Goal: Browse casually

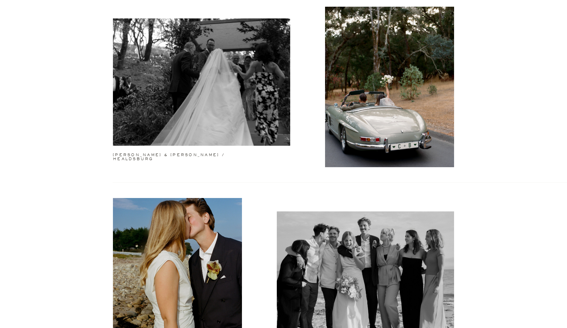
scroll to position [1072, 0]
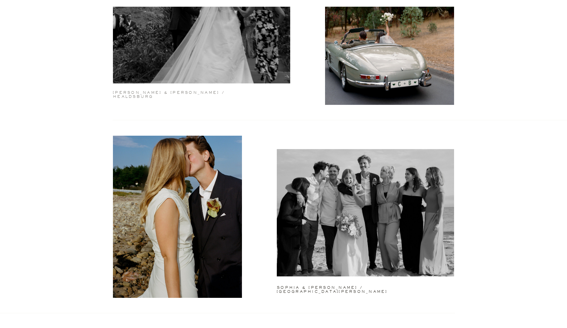
drag, startPoint x: 193, startPoint y: 95, endPoint x: 188, endPoint y: 91, distance: 6.2
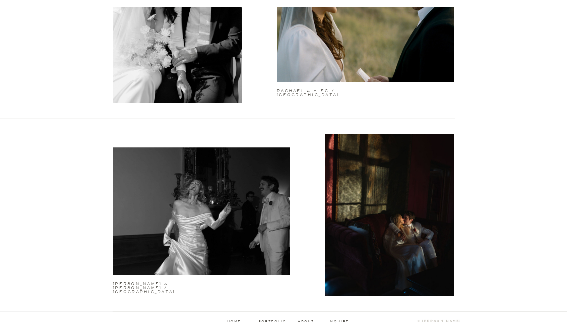
scroll to position [1661, 0]
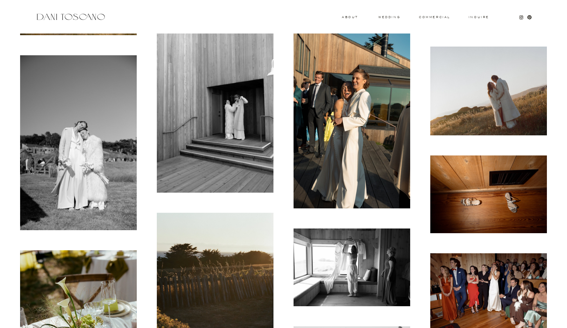
scroll to position [5934, 0]
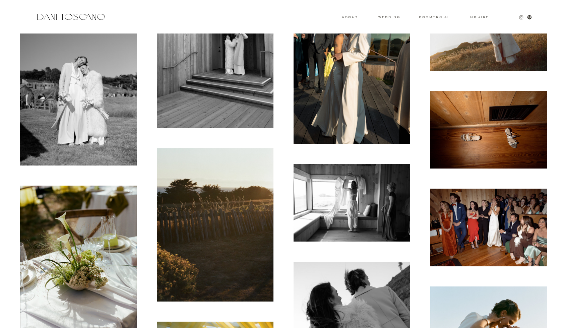
click at [520, 16] on icon at bounding box center [521, 17] width 5 height 5
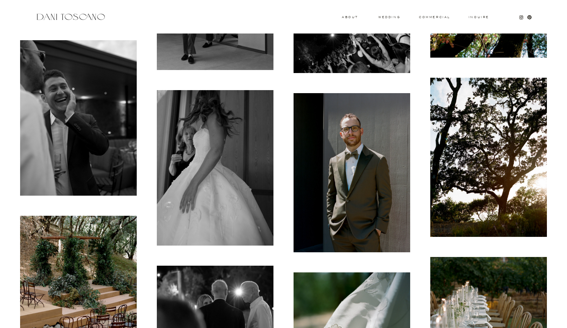
scroll to position [4086, 0]
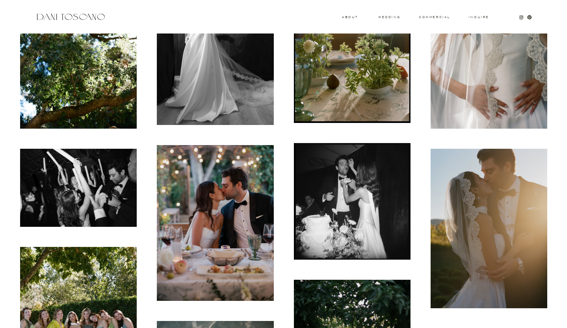
scroll to position [301, 0]
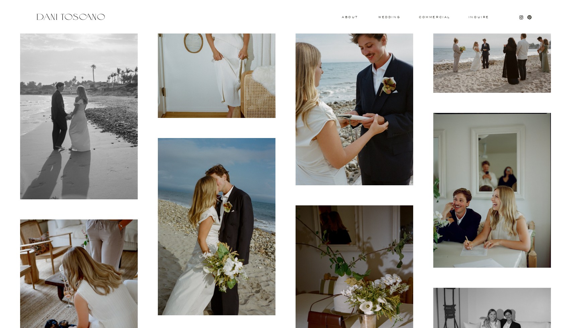
scroll to position [6026, 0]
